Goal: Task Accomplishment & Management: Manage account settings

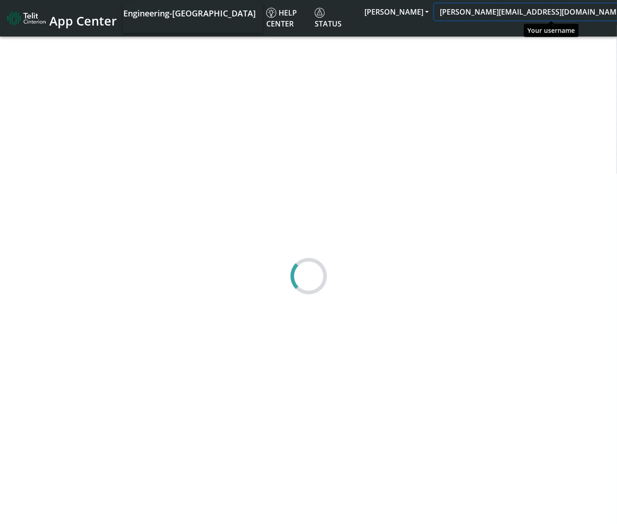
click at [547, 18] on button "[PERSON_NAME][EMAIL_ADDRESS][DOMAIN_NAME]" at bounding box center [534, 12] width 200 height 16
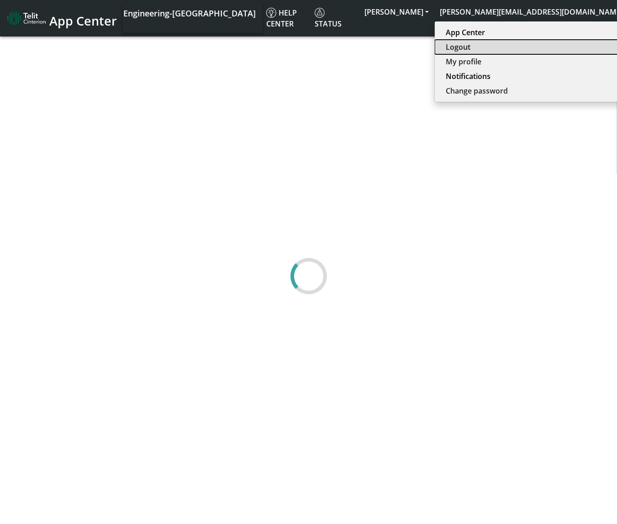
click at [536, 49] on button "Logout" at bounding box center [532, 47] width 195 height 15
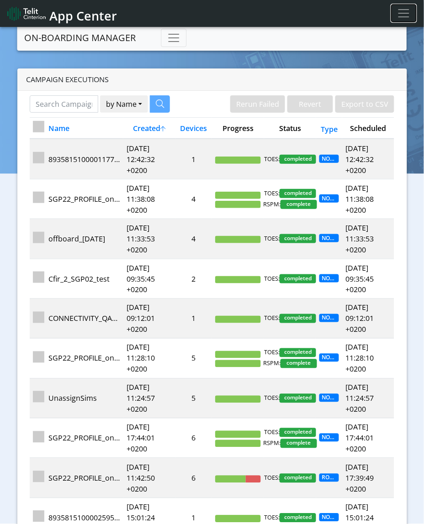
drag, startPoint x: 396, startPoint y: 11, endPoint x: 396, endPoint y: 23, distance: 11.9
click at [396, 11] on button "Toggle navigation" at bounding box center [404, 13] width 26 height 18
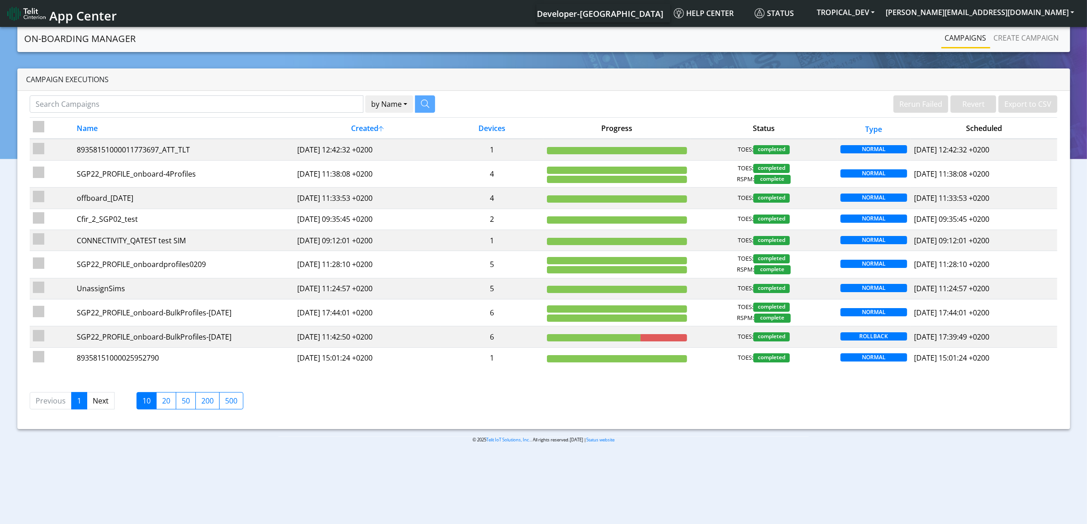
click at [625, 3] on nav "App Center Developer-[GEOGRAPHIC_DATA] Help center Status TROPICAL_DEV [PERSON_…" at bounding box center [543, 13] width 1087 height 27
click at [625, 7] on button "[PERSON_NAME][EMAIL_ADDRESS][DOMAIN_NAME]" at bounding box center [980, 12] width 200 height 16
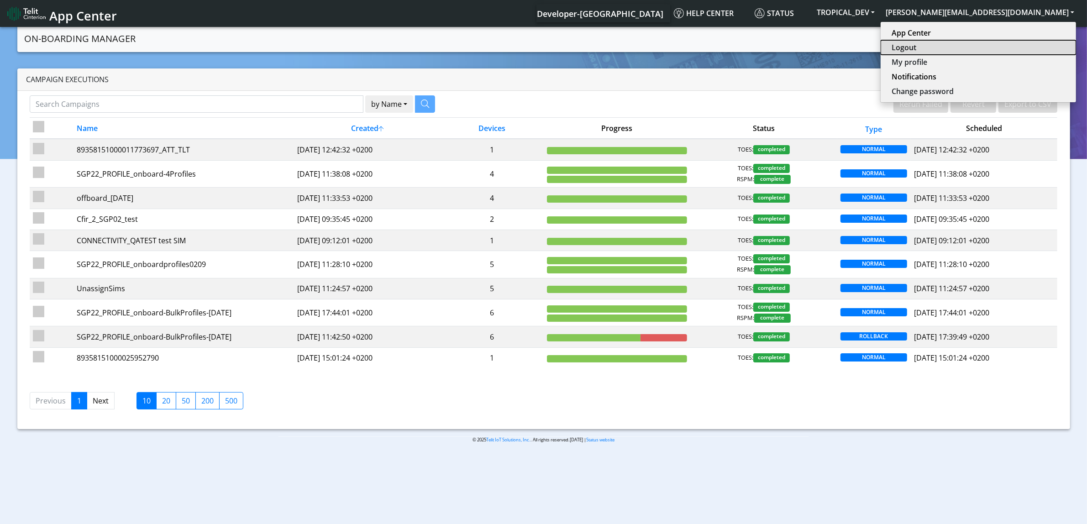
click at [625, 49] on button "Logout" at bounding box center [978, 47] width 195 height 15
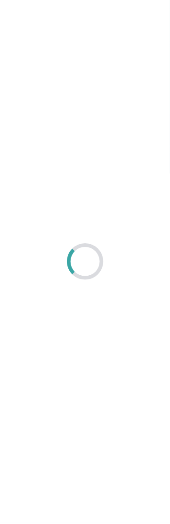
drag, startPoint x: 120, startPoint y: 145, endPoint x: 126, endPoint y: 140, distance: 7.8
click at [119, 145] on div at bounding box center [85, 262] width 170 height 524
